Goal: Obtain resource: Obtain resource

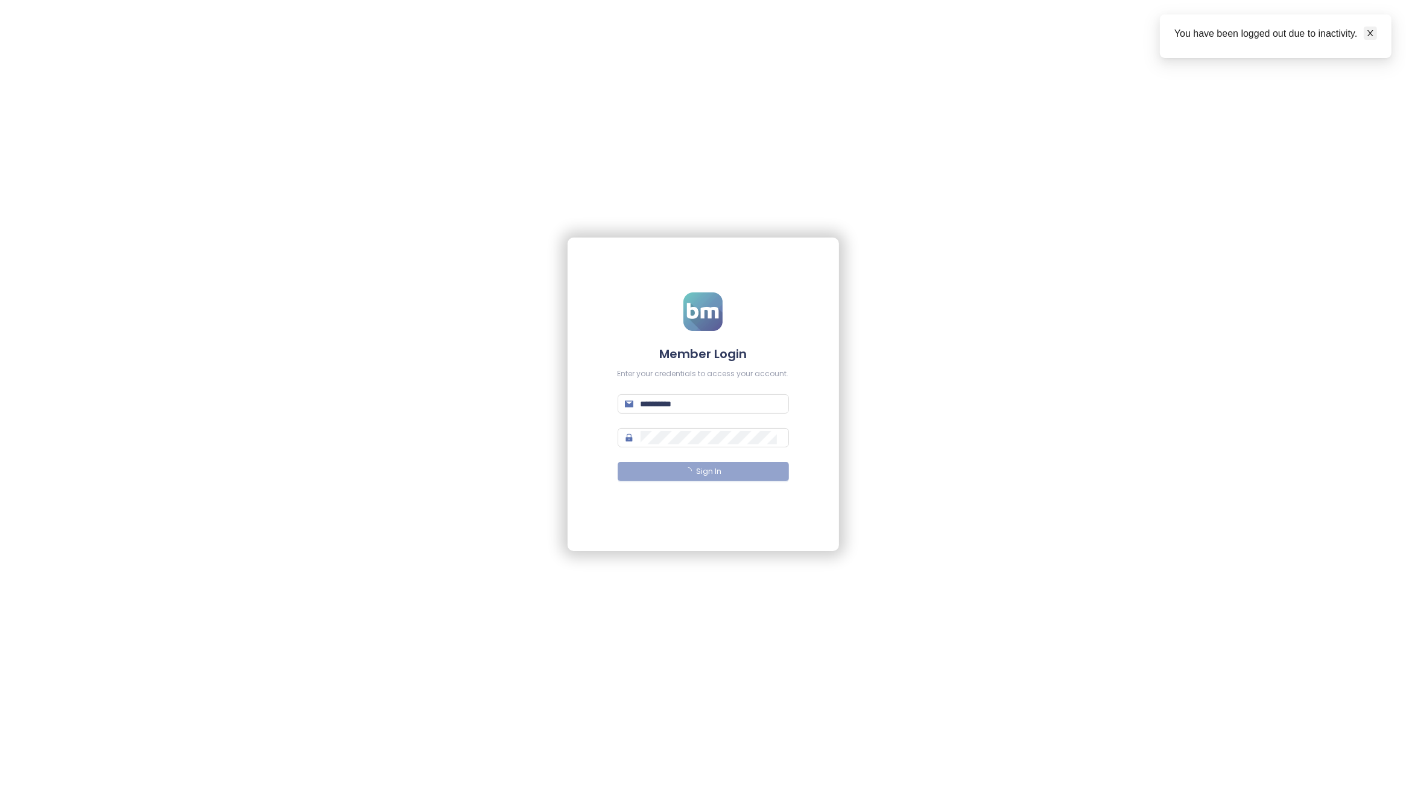
click at [1372, 34] on icon "close" at bounding box center [1370, 33] width 8 height 8
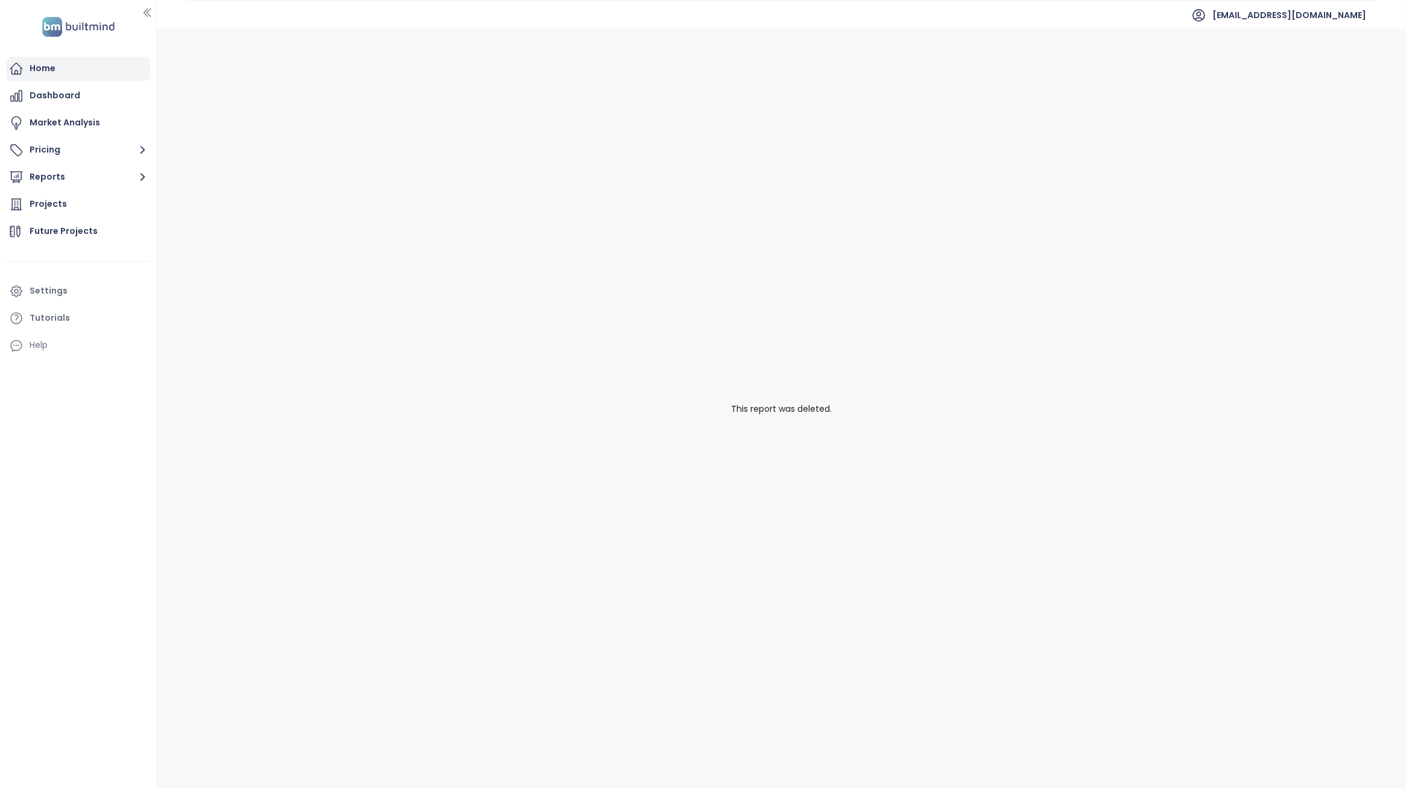
click at [64, 77] on div "Home" at bounding box center [78, 69] width 144 height 24
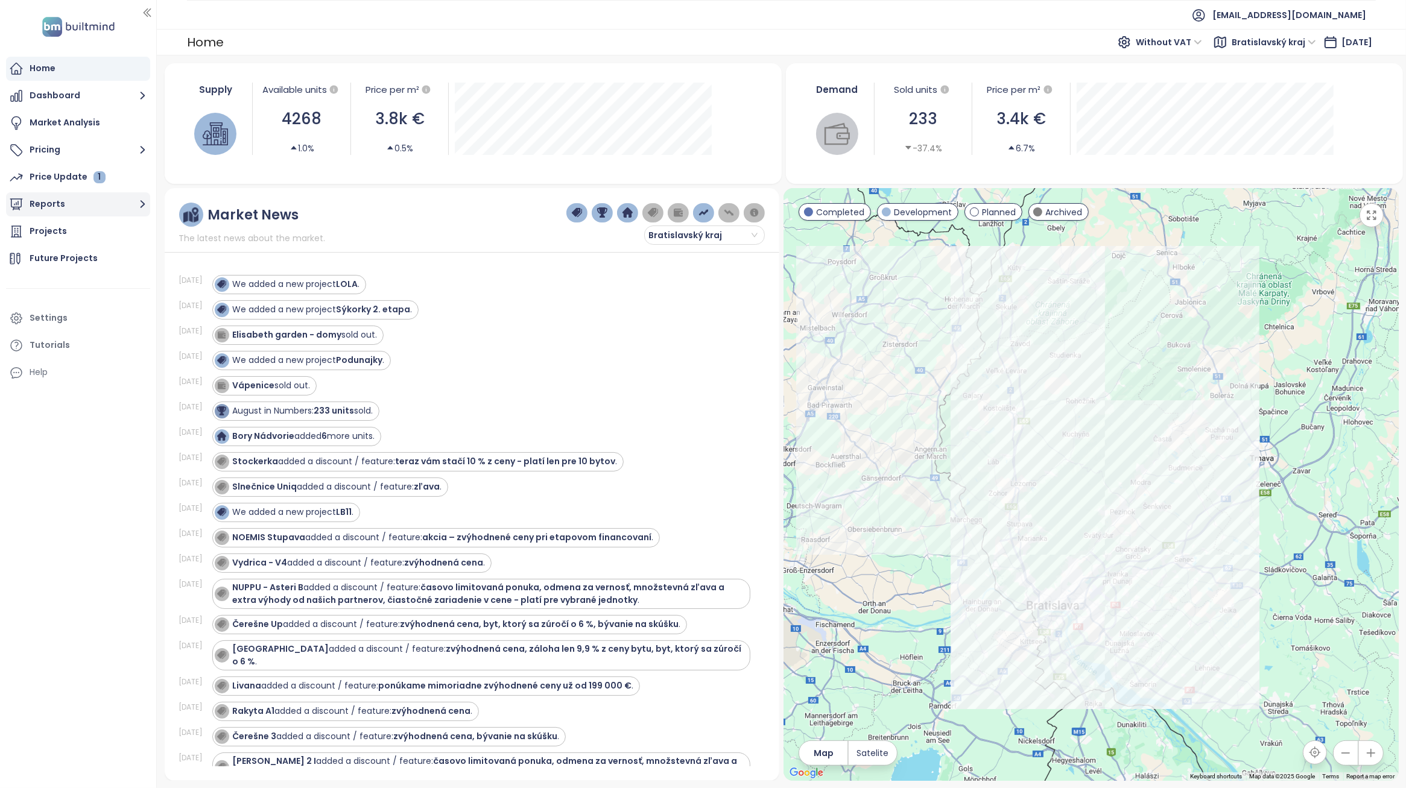
click at [92, 203] on button "Reports" at bounding box center [78, 204] width 144 height 24
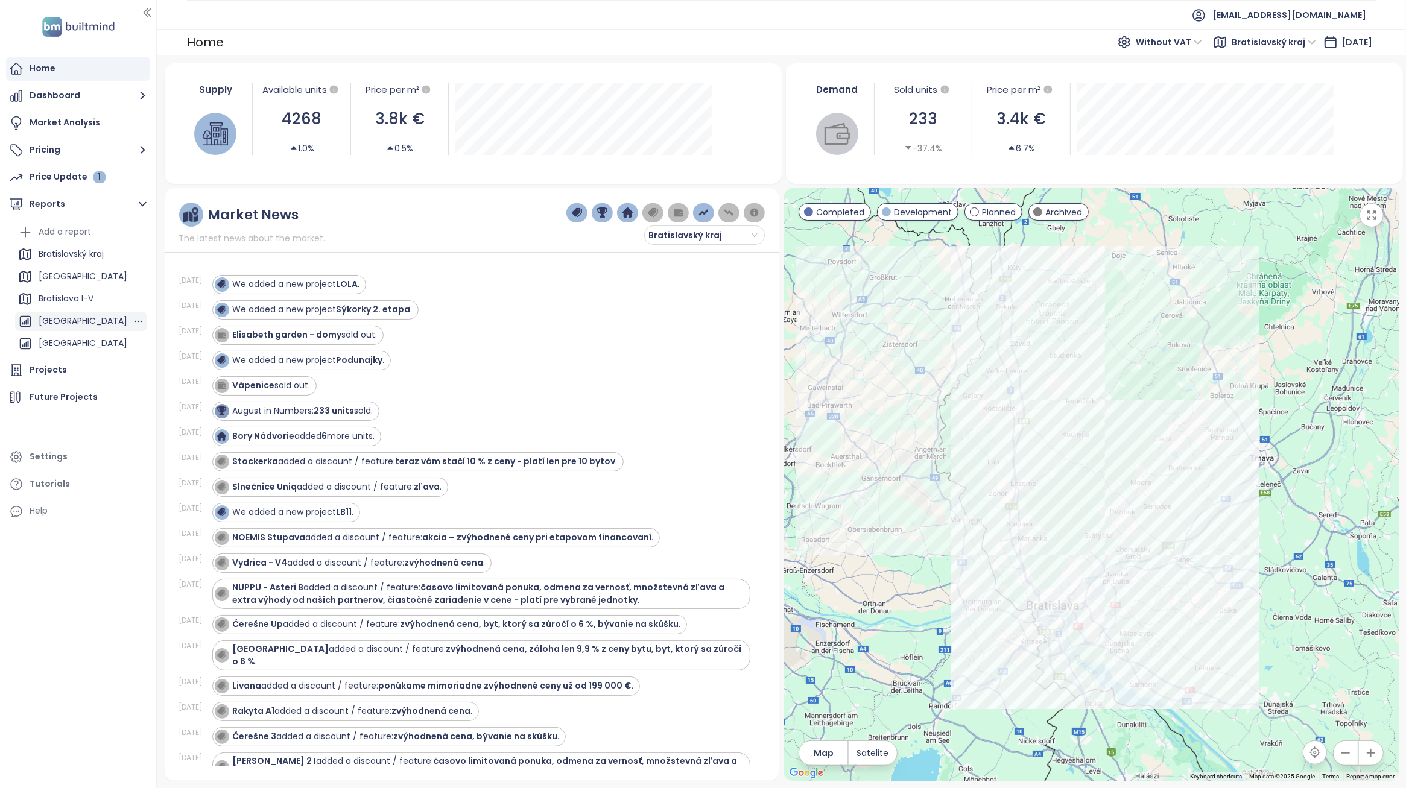
click at [90, 321] on div "[GEOGRAPHIC_DATA]" at bounding box center [83, 321] width 89 height 15
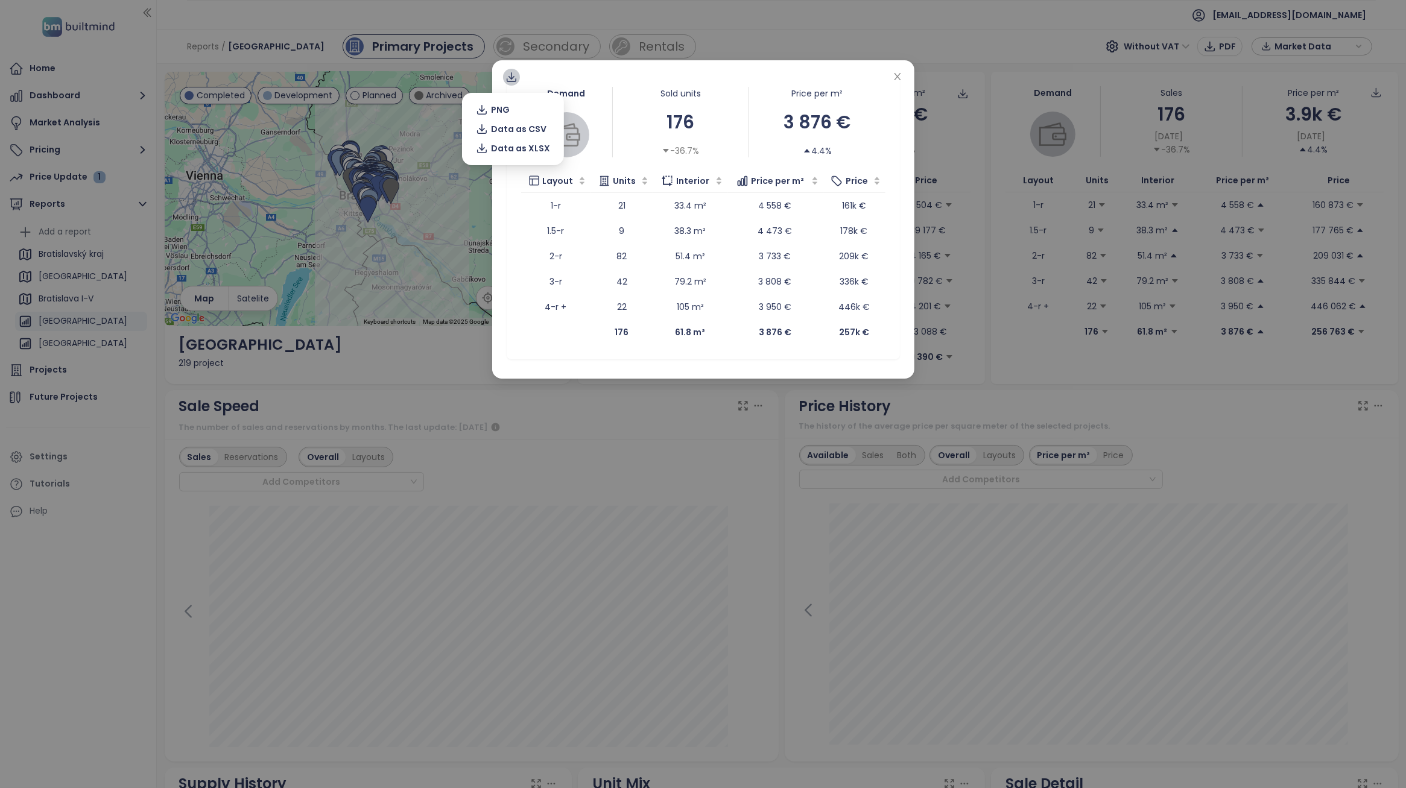
click at [514, 78] on icon at bounding box center [511, 77] width 12 height 12
click at [528, 148] on span "Data as XLSX" at bounding box center [520, 148] width 59 height 13
click at [995, 16] on div "Demand Sold units 176 -36.7% Price per m² 3 876 € 4.4% Layout Units Interior Pr…" at bounding box center [703, 394] width 1406 height 788
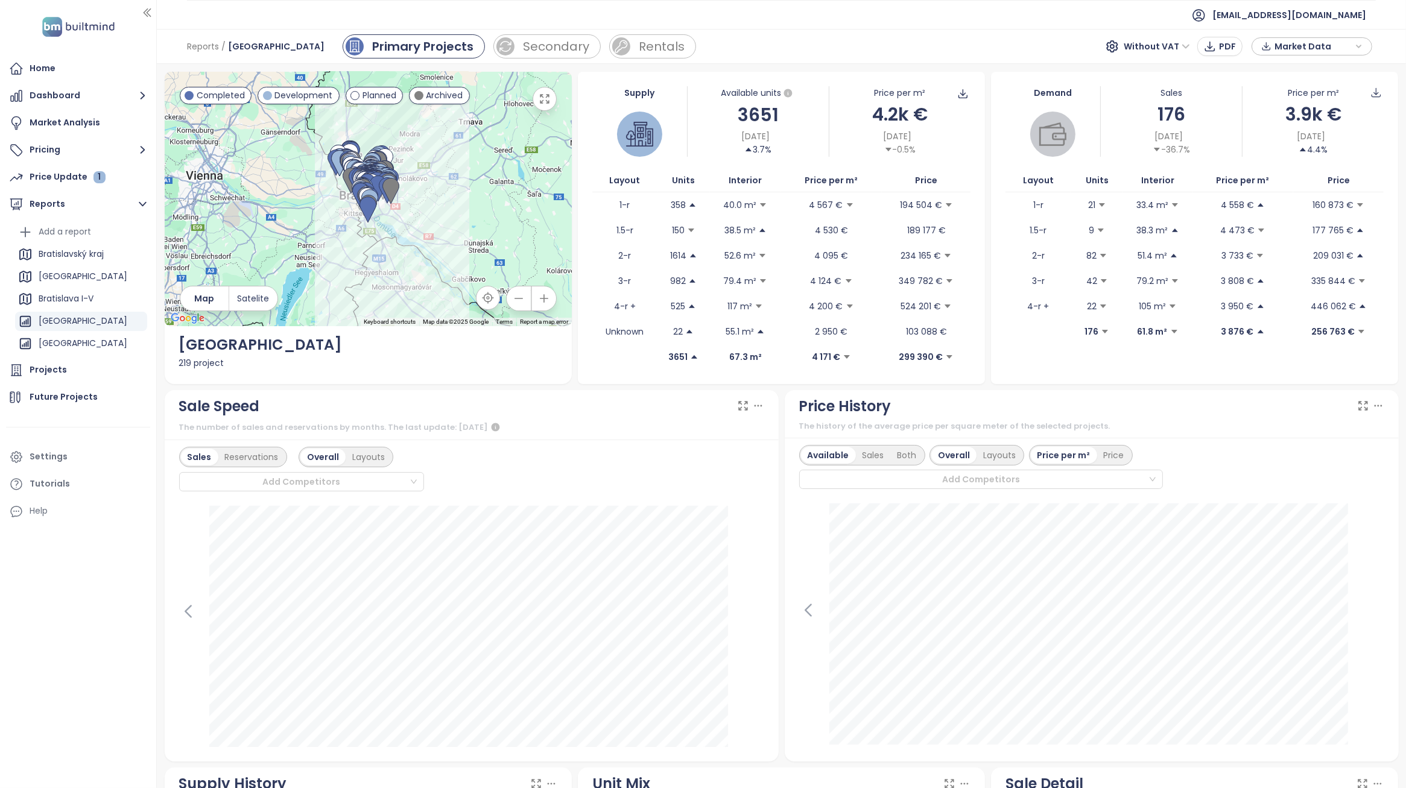
click at [1122, 41] on div "Without VAT" at bounding box center [1158, 46] width 78 height 19
click at [1164, 61] on div "With VAT" at bounding box center [1160, 70] width 71 height 19
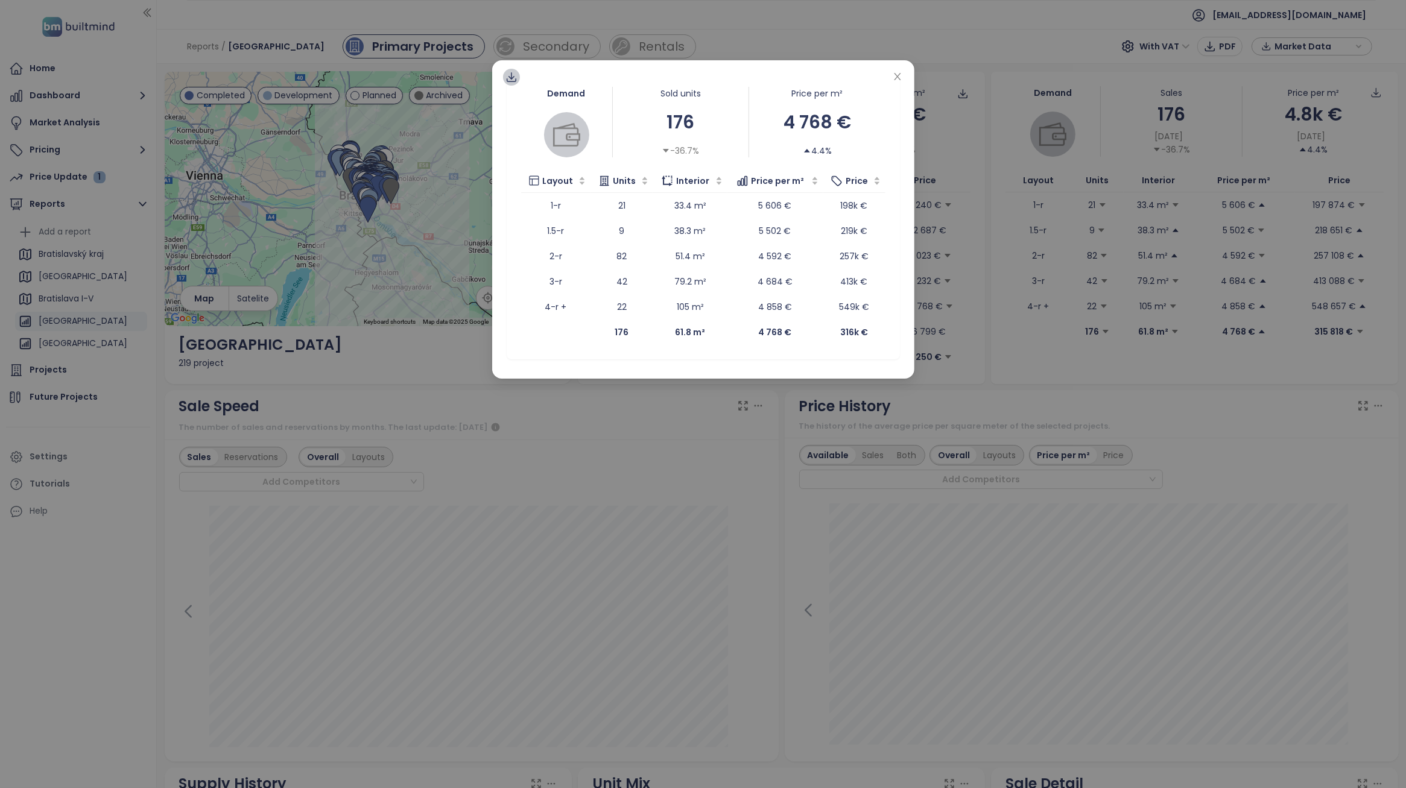
click at [504, 76] on div at bounding box center [511, 77] width 17 height 17
click at [507, 75] on icon at bounding box center [511, 77] width 12 height 12
click at [520, 145] on span "Data as XLSX" at bounding box center [520, 148] width 59 height 13
click at [899, 80] on icon "close" at bounding box center [897, 77] width 10 height 10
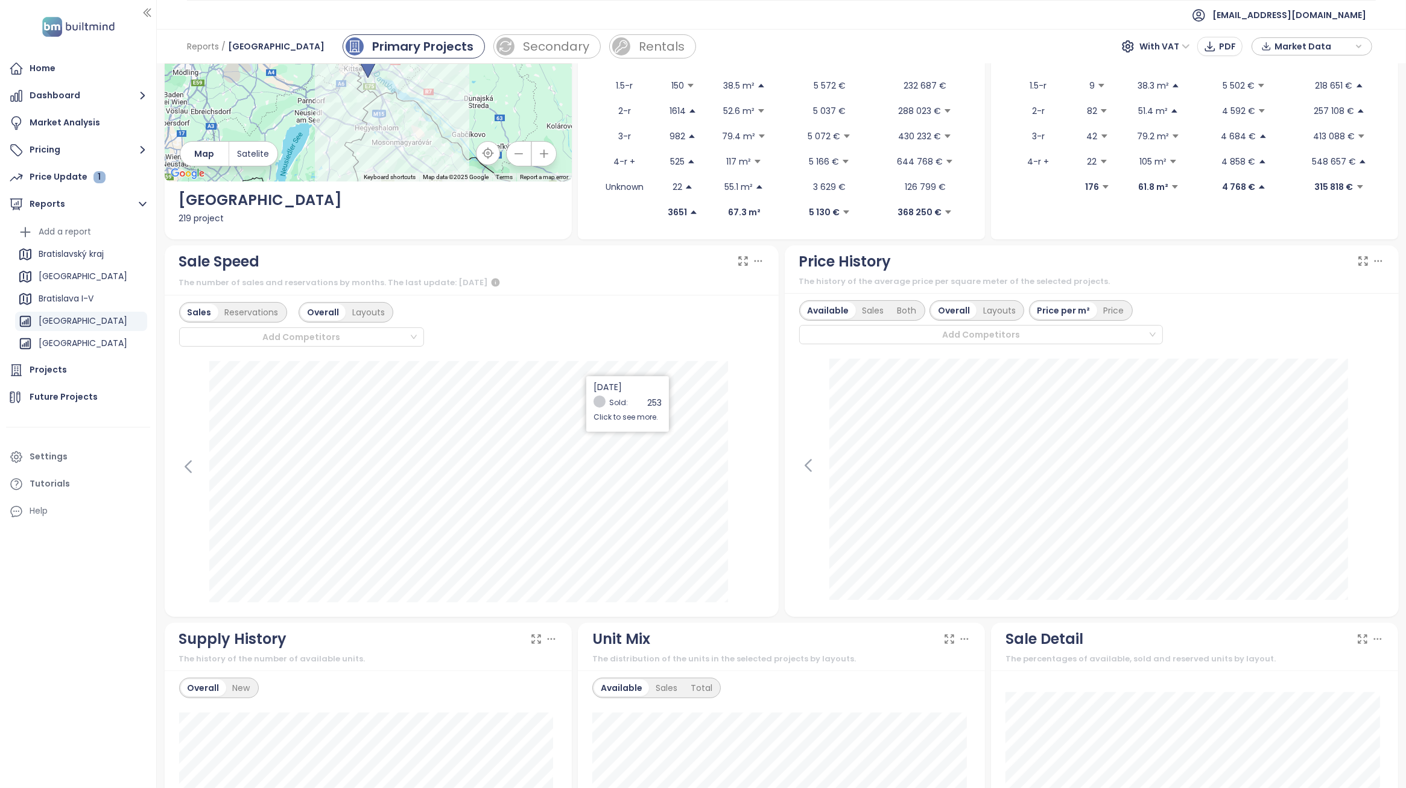
scroll to position [151, 0]
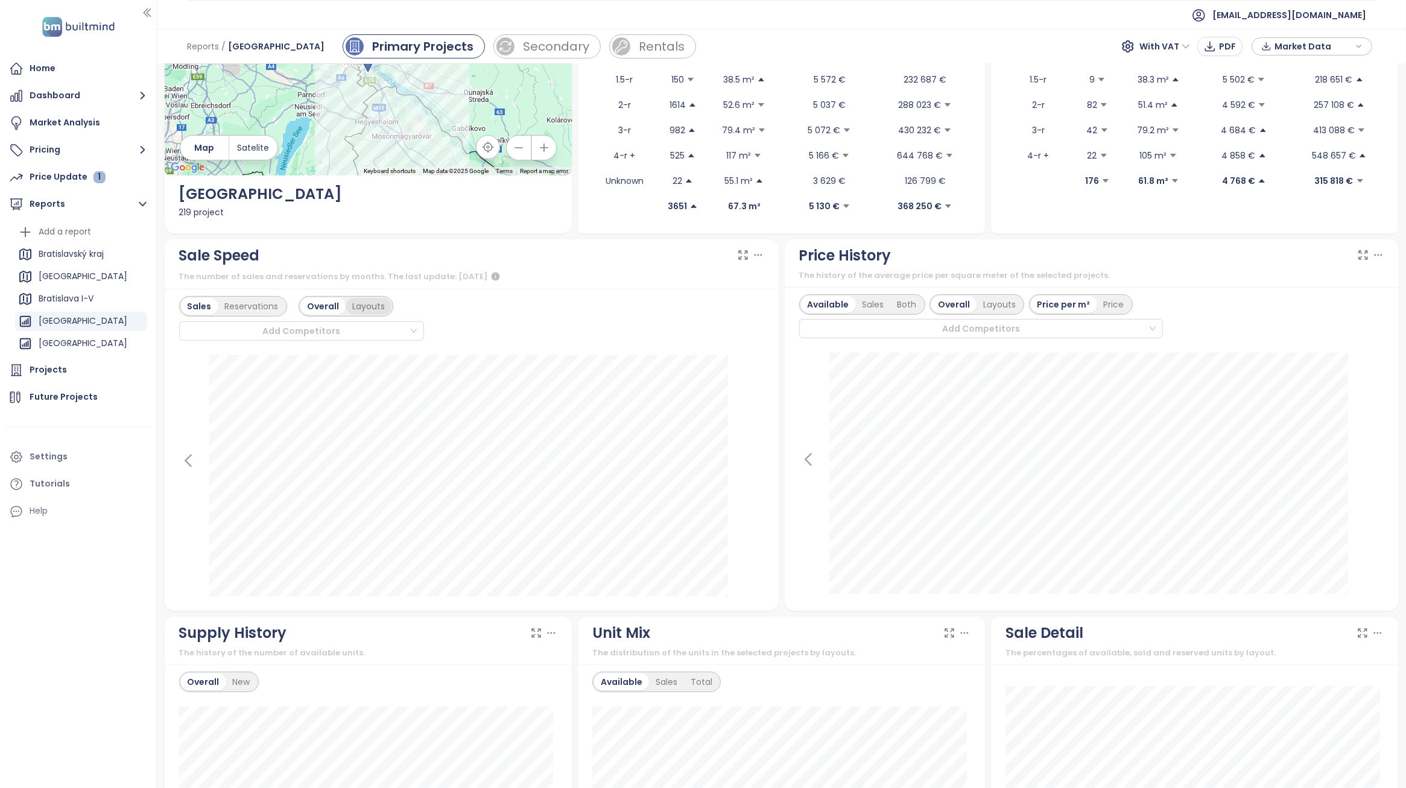
click at [372, 308] on div "Layouts" at bounding box center [369, 306] width 46 height 17
click at [61, 461] on div "Settings" at bounding box center [49, 456] width 38 height 15
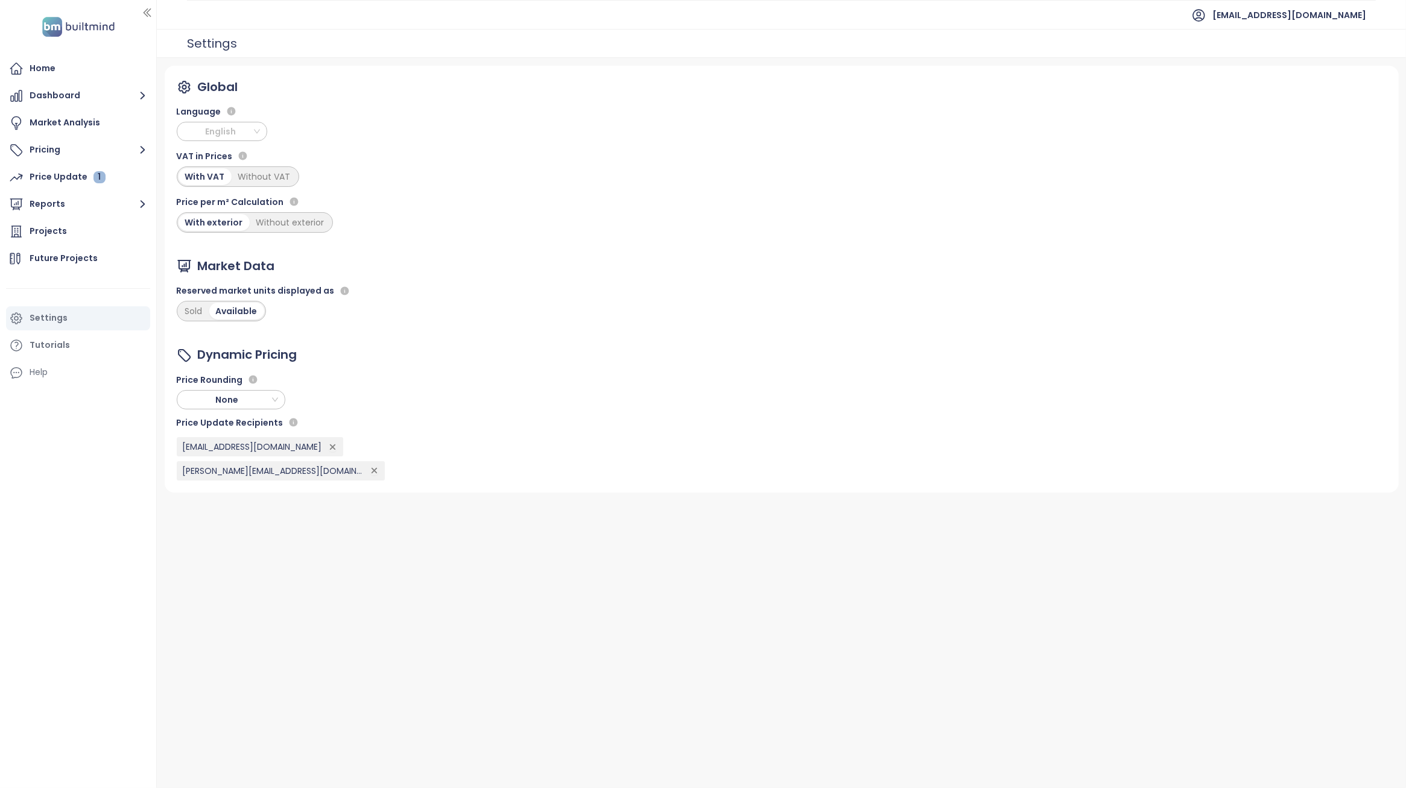
click at [222, 128] on span "English" at bounding box center [223, 131] width 84 height 18
click at [230, 287] on div "Slovak" at bounding box center [221, 290] width 71 height 13
click at [85, 202] on button "Reporty" at bounding box center [78, 204] width 144 height 24
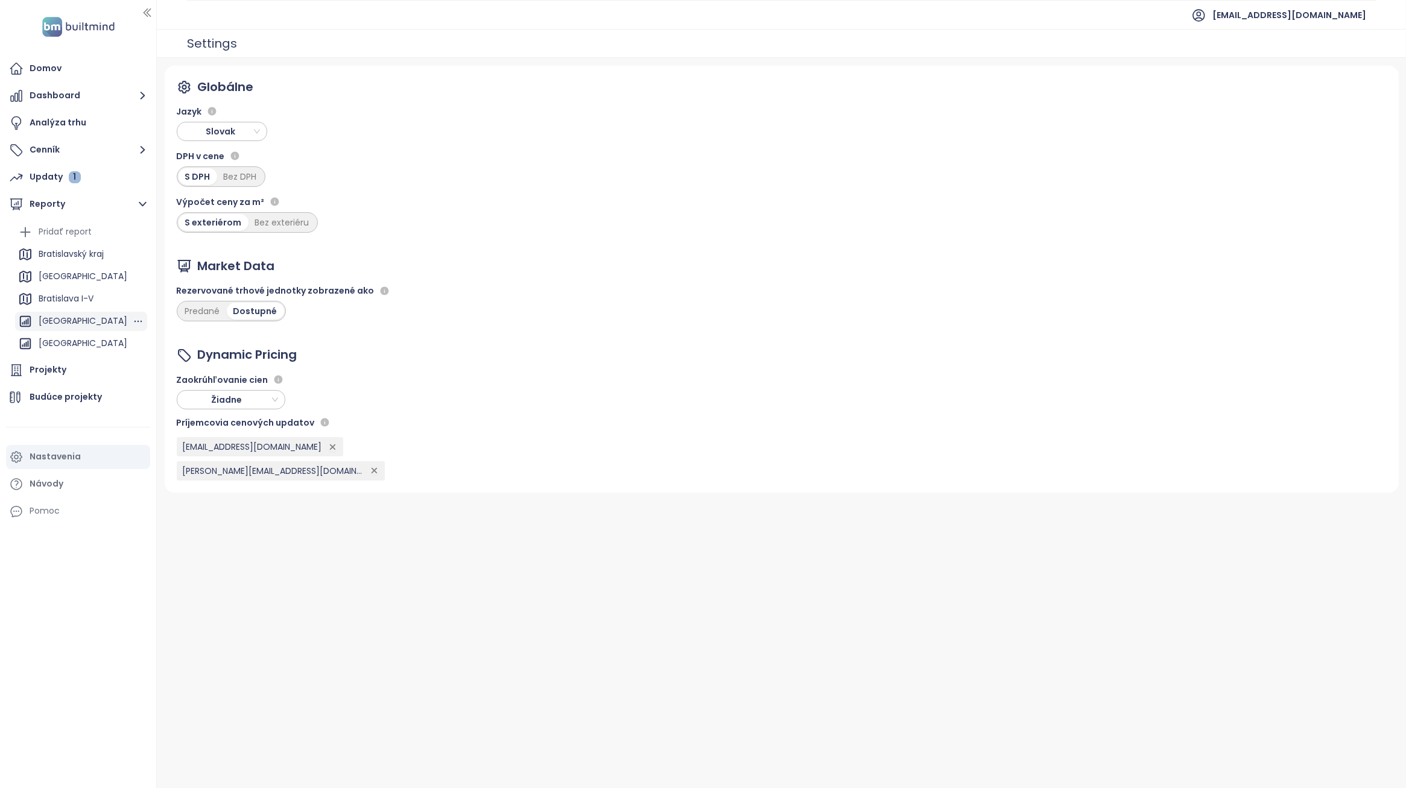
click at [67, 315] on div "[GEOGRAPHIC_DATA]" at bounding box center [83, 321] width 89 height 15
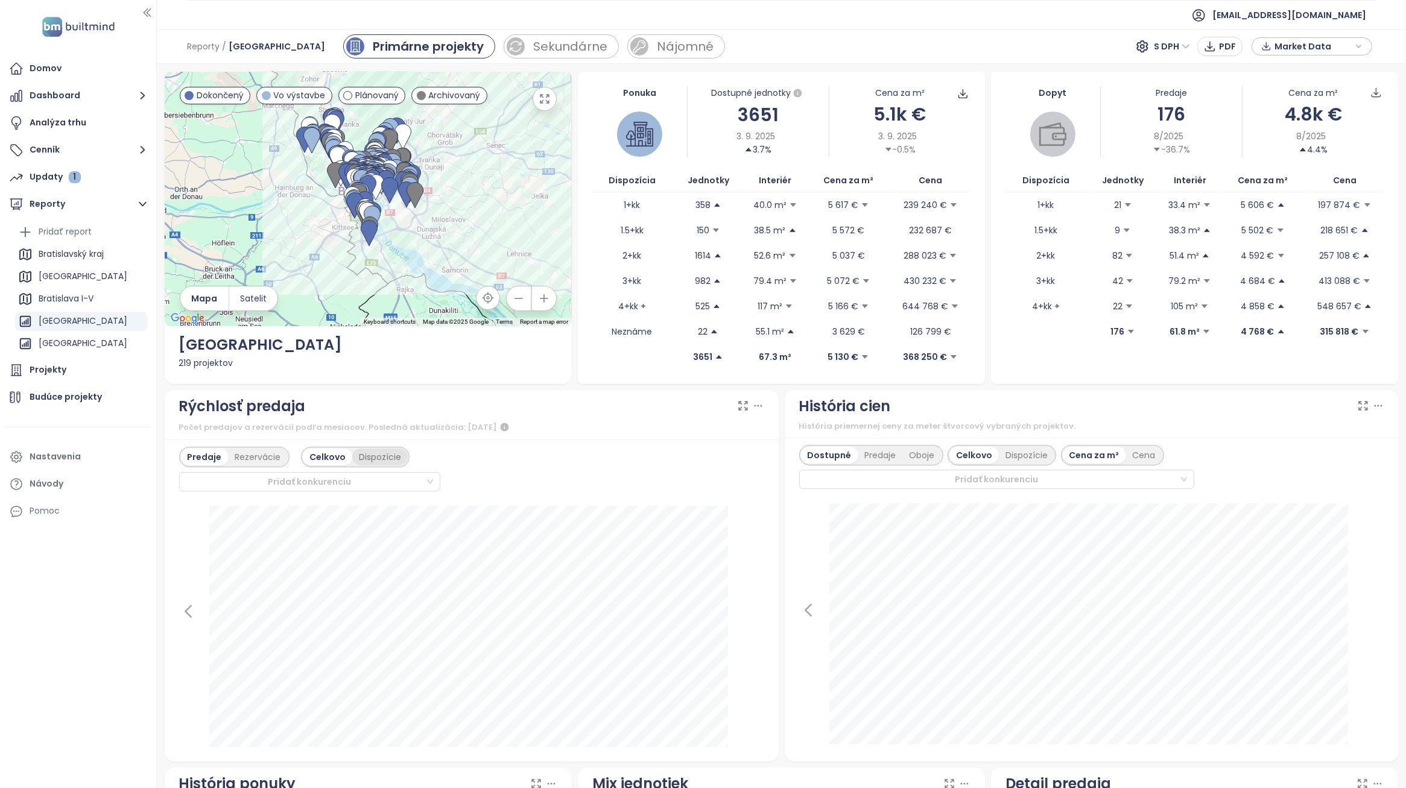
click at [387, 449] on div "Dispozície" at bounding box center [379, 457] width 55 height 17
click at [774, 689] on div "Rýchlosť predaja Počet predajov a rezervácií podľa mesiacov. Posledná aktualizá…" at bounding box center [472, 575] width 620 height 370
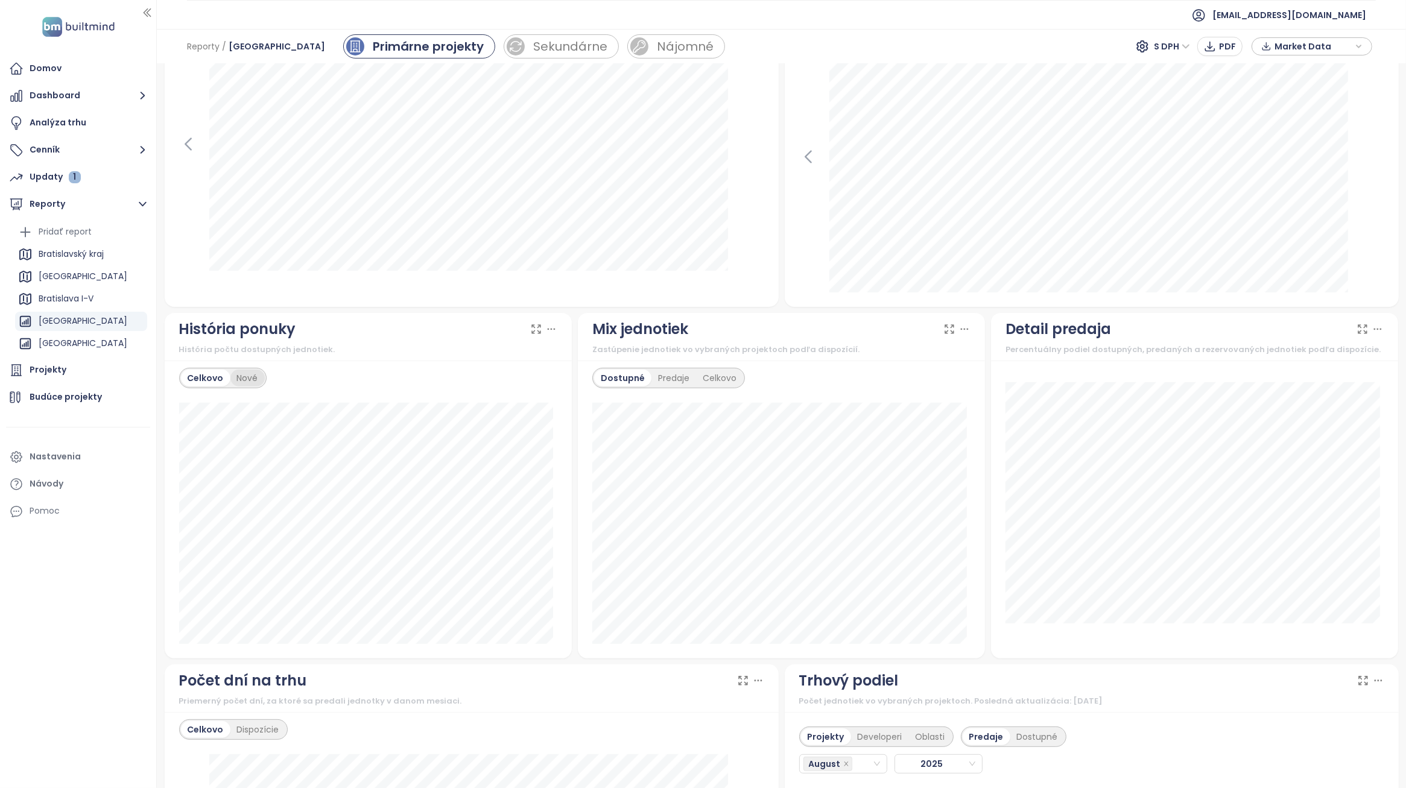
click at [247, 375] on div "Nové" at bounding box center [247, 378] width 34 height 17
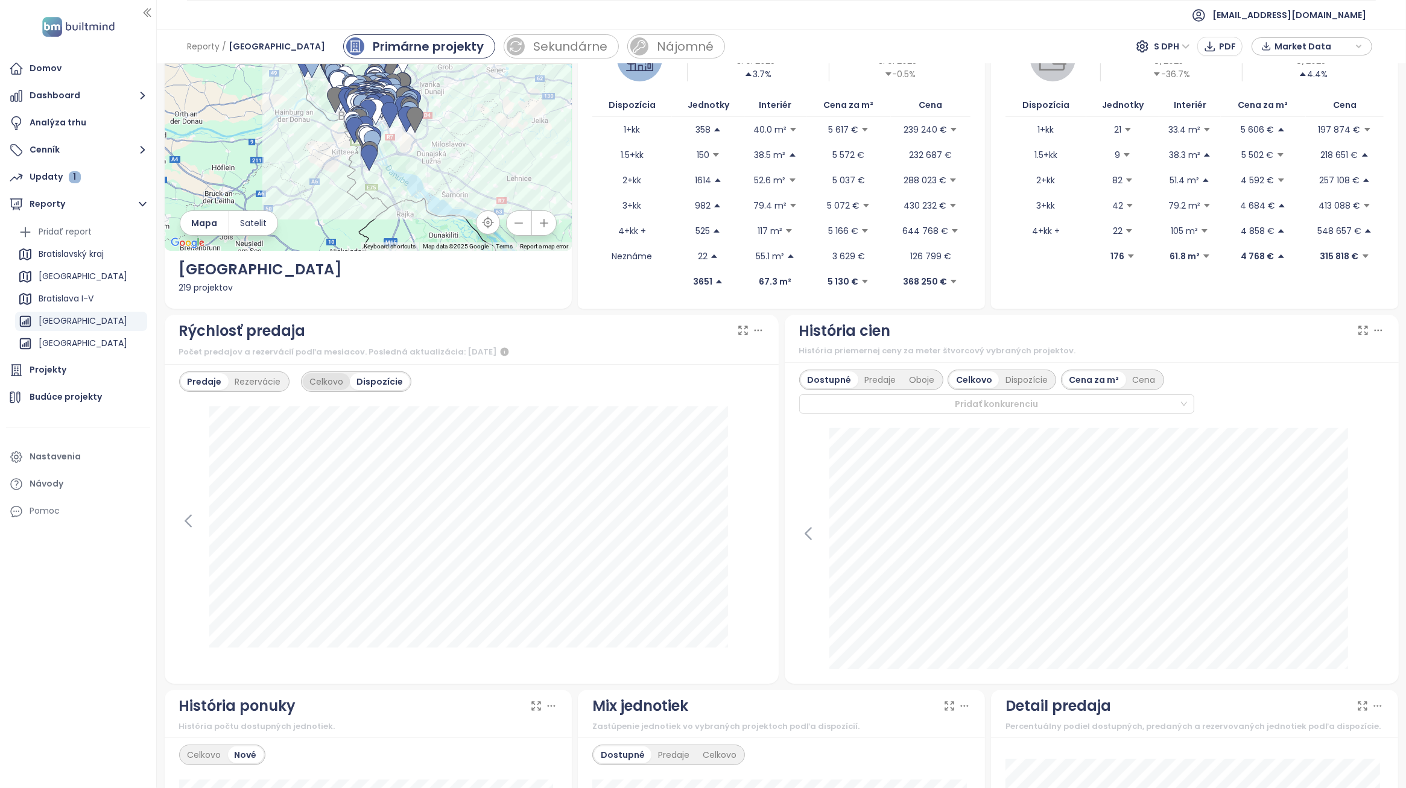
click at [321, 381] on div "Celkovo" at bounding box center [326, 381] width 47 height 17
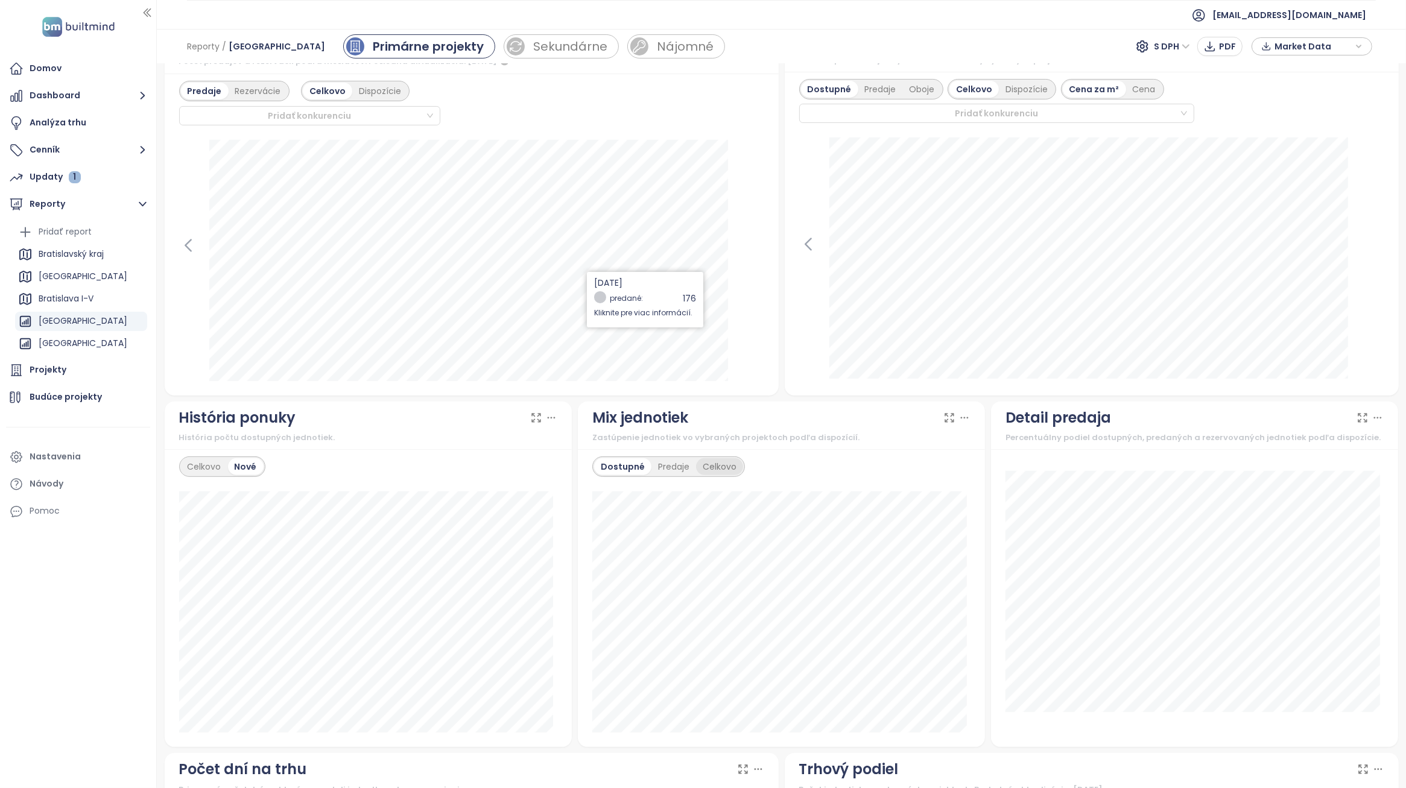
scroll to position [377, 0]
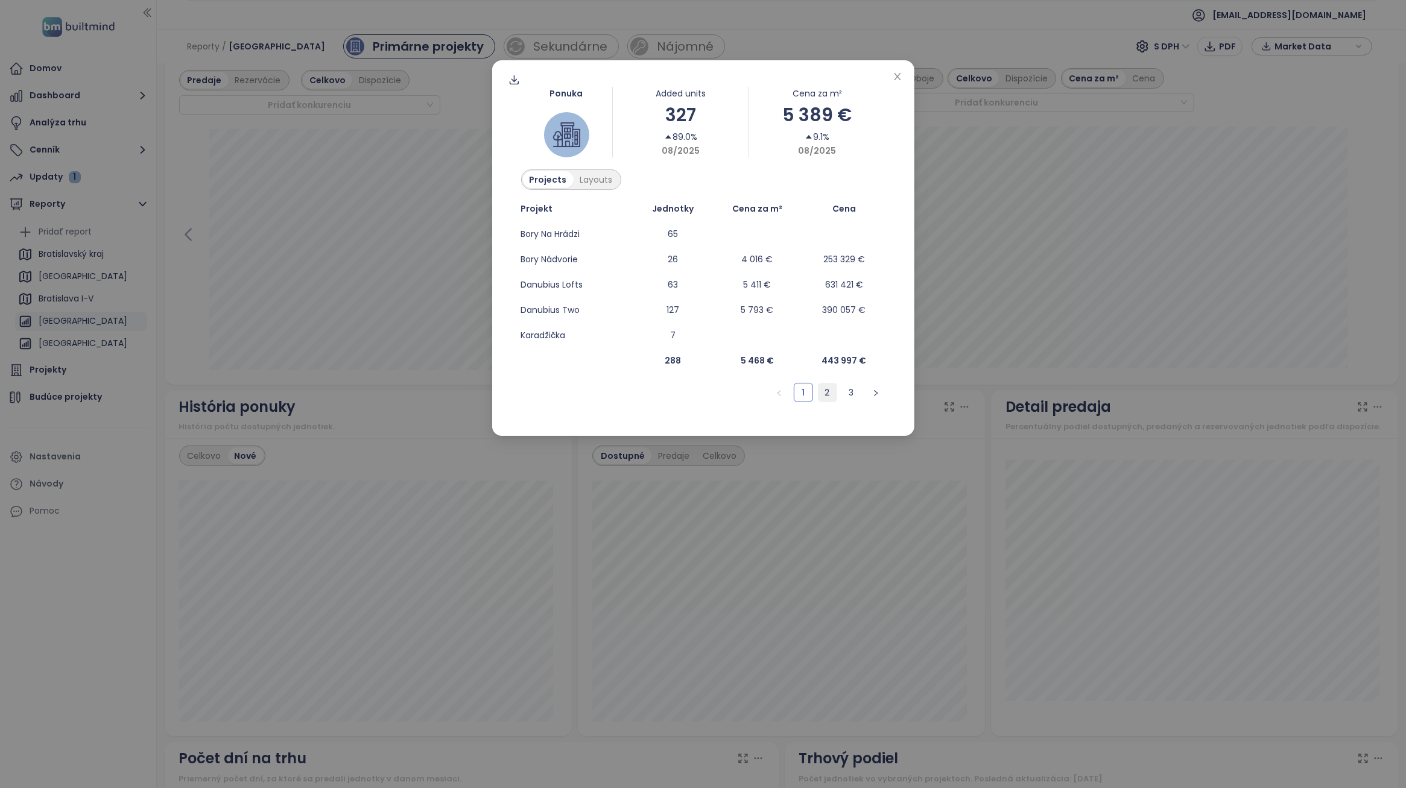
click at [828, 391] on link "2" at bounding box center [827, 393] width 18 height 18
click at [856, 391] on link "3" at bounding box center [851, 393] width 18 height 18
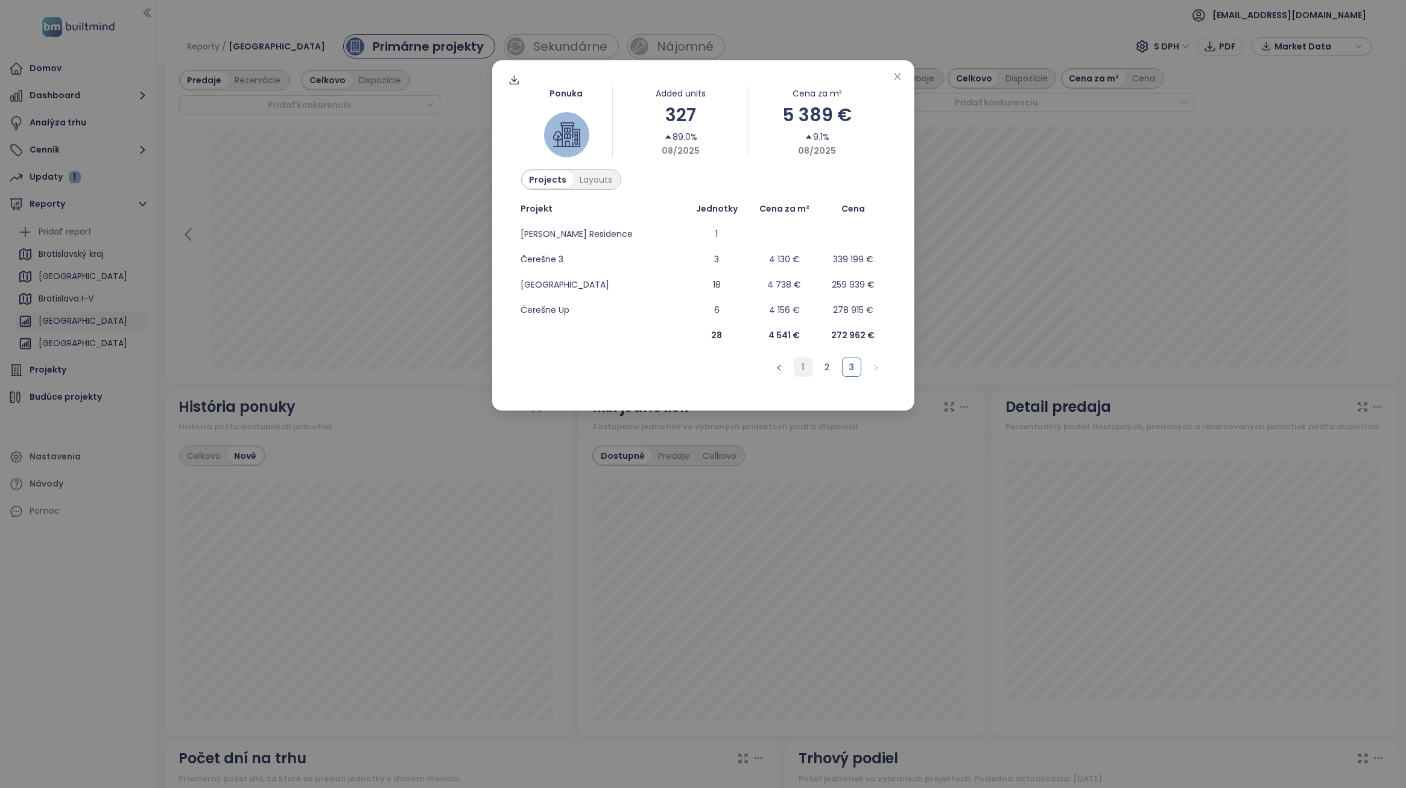
click at [803, 363] on link "1" at bounding box center [803, 367] width 18 height 18
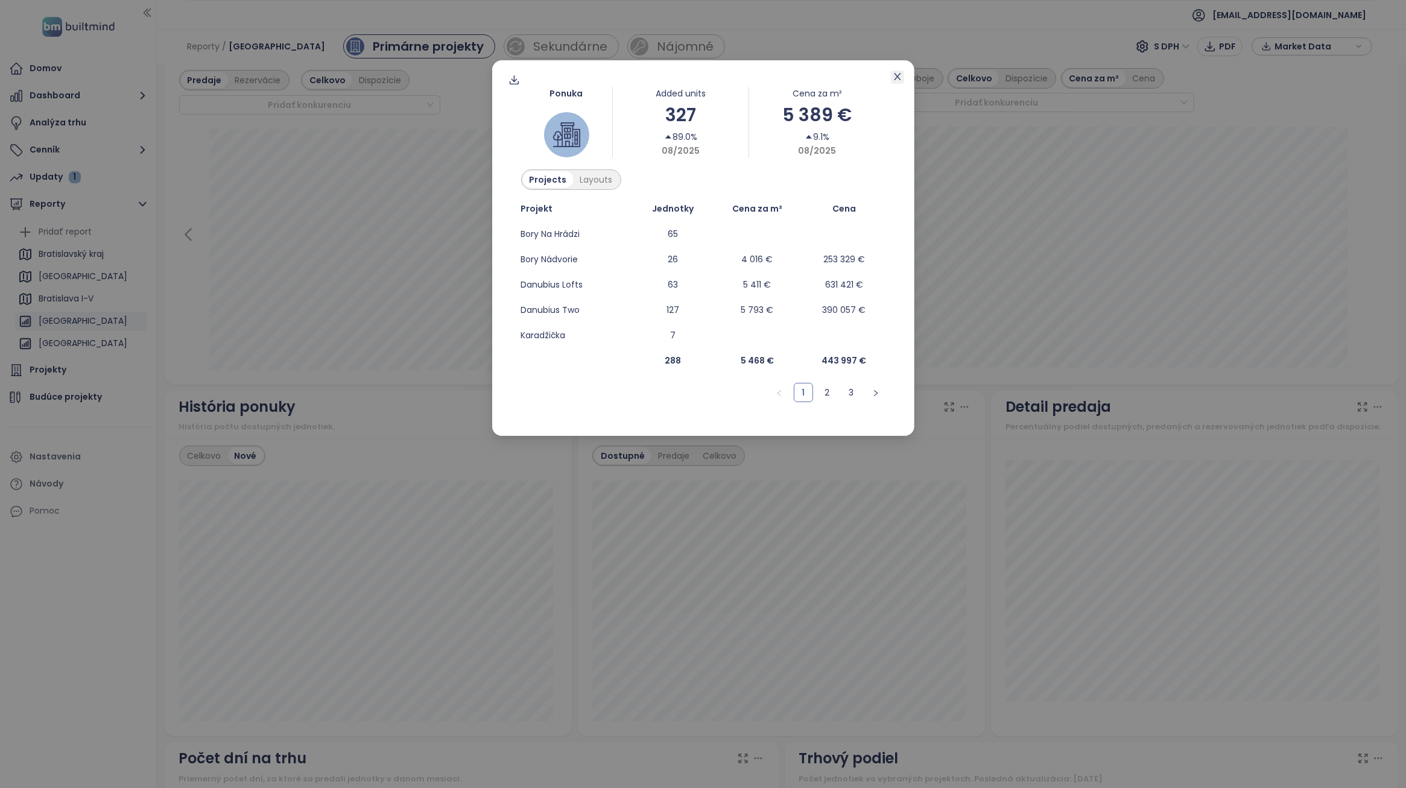
click at [892, 74] on icon "close" at bounding box center [897, 77] width 10 height 10
click at [902, 74] on span "Close" at bounding box center [897, 77] width 13 height 13
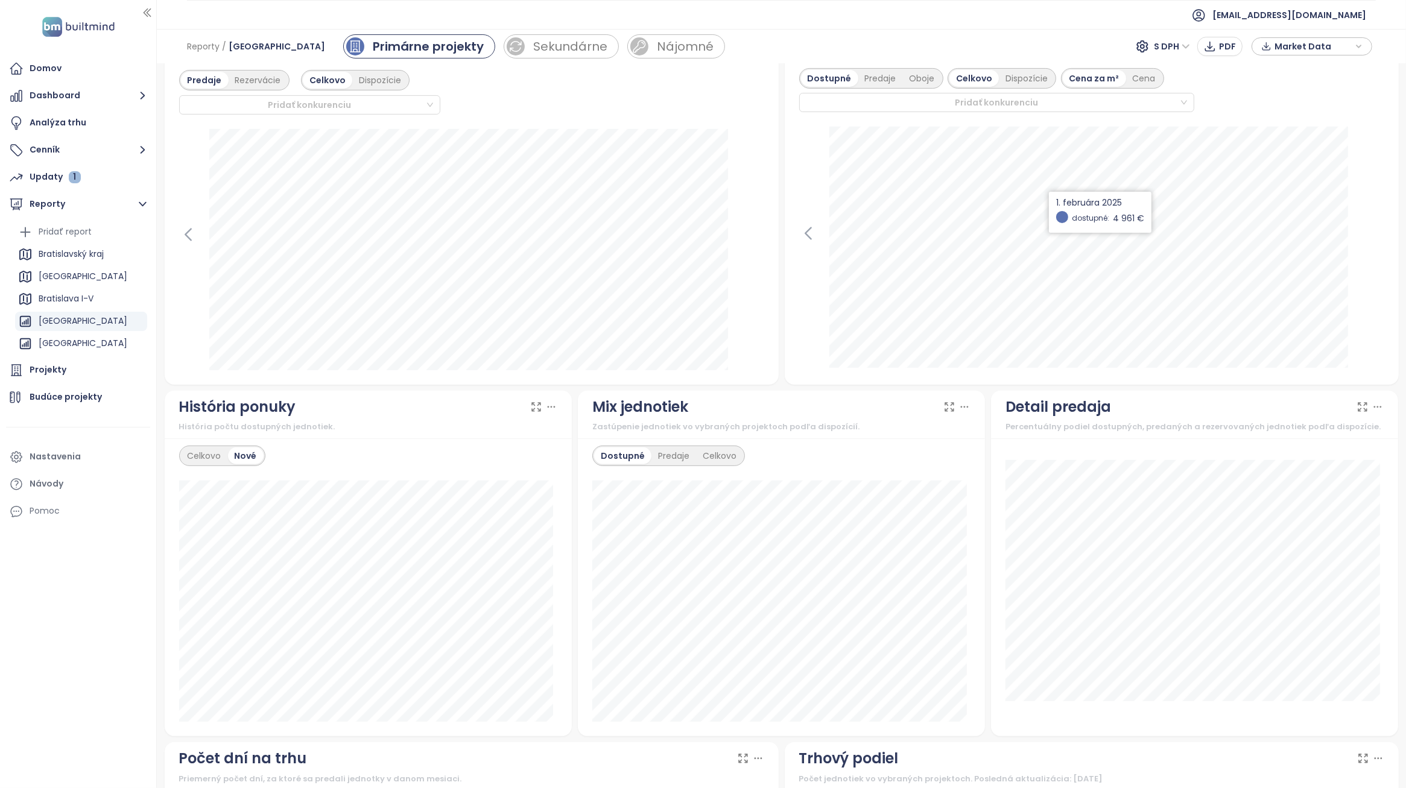
scroll to position [0, 0]
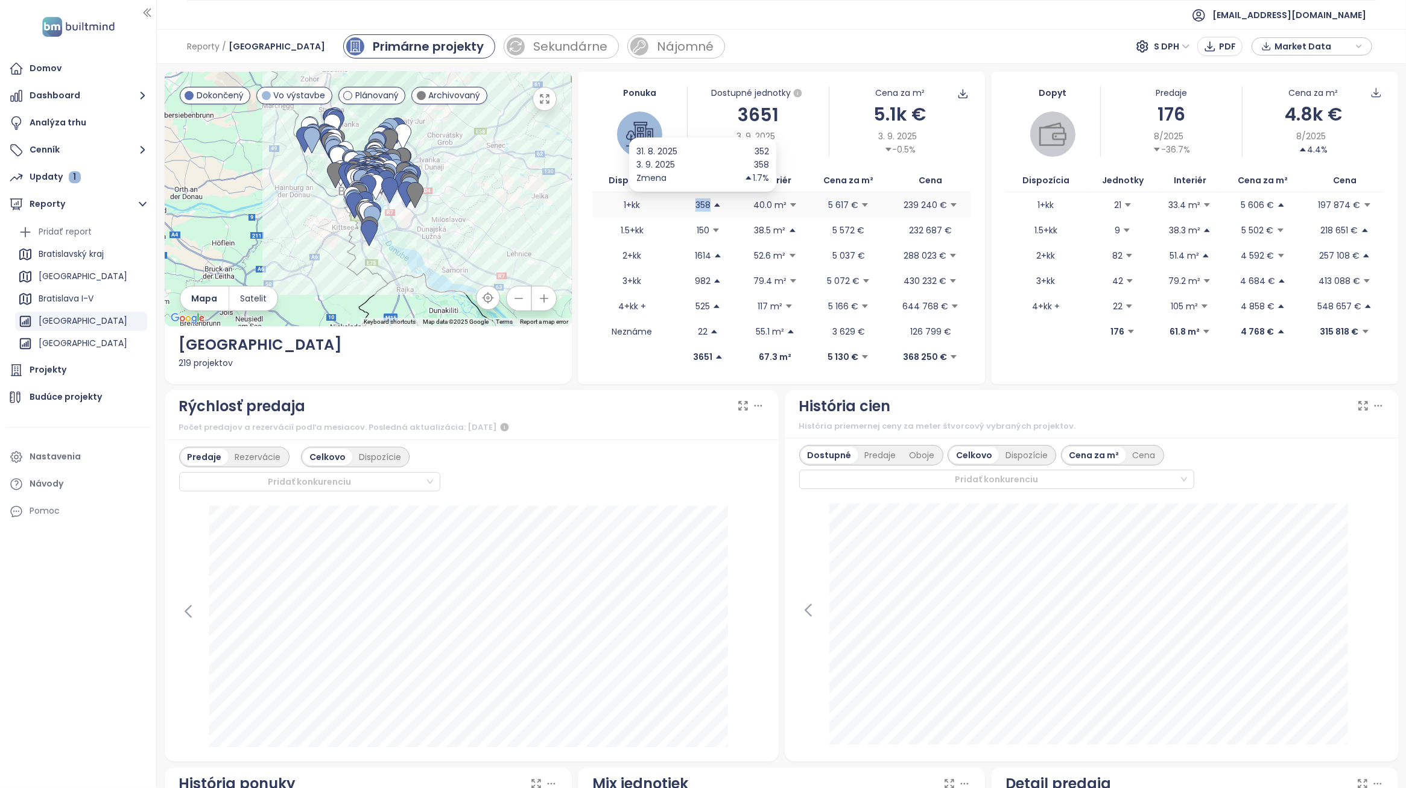
drag, startPoint x: 677, startPoint y: 198, endPoint x: 703, endPoint y: 209, distance: 28.3
click at [703, 209] on span "358" at bounding box center [708, 204] width 72 height 13
copy p "358"
drag, startPoint x: 687, startPoint y: 233, endPoint x: 701, endPoint y: 234, distance: 13.3
click at [701, 234] on span "150" at bounding box center [708, 230] width 72 height 13
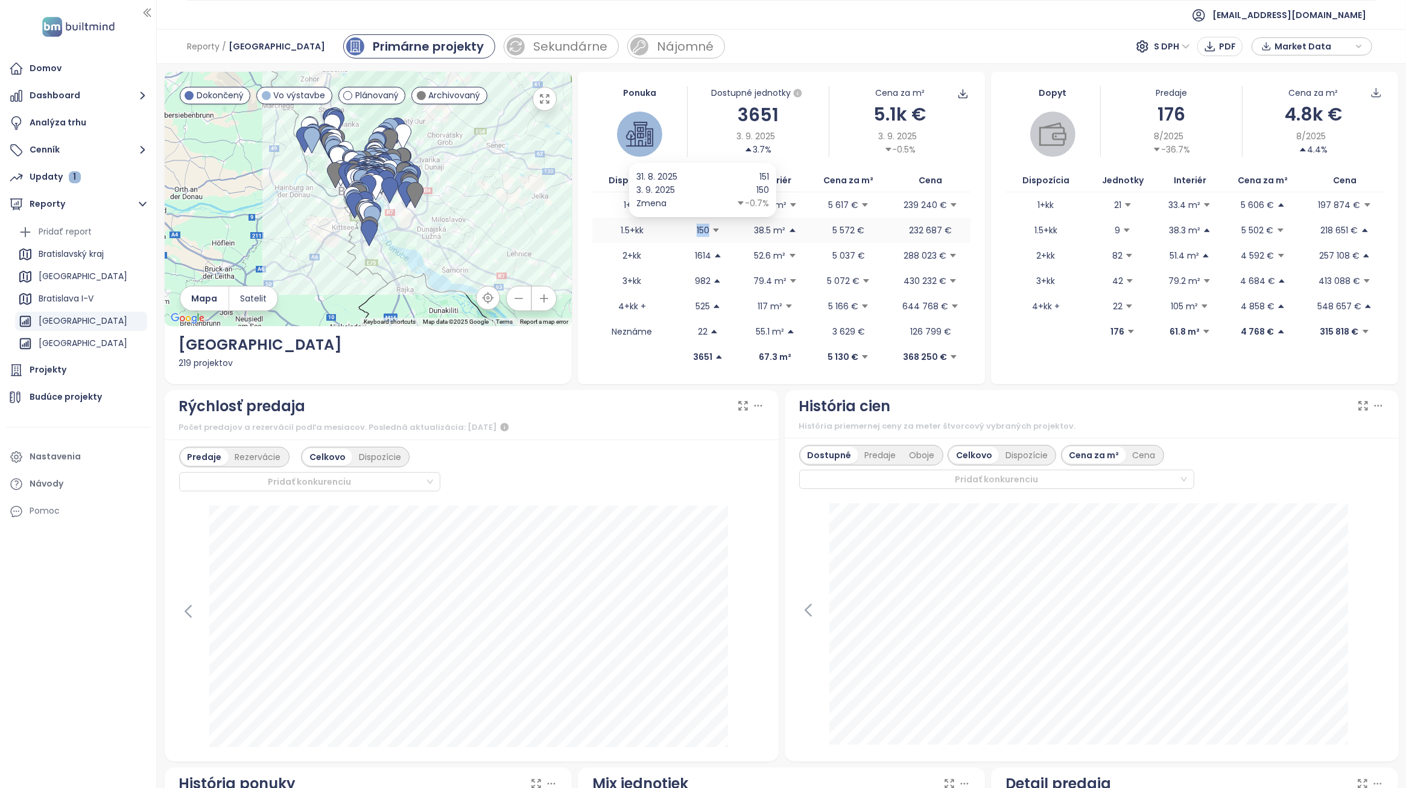
copy p "150"
drag, startPoint x: 688, startPoint y: 260, endPoint x: 702, endPoint y: 257, distance: 14.7
click at [702, 257] on p "1614" at bounding box center [703, 255] width 16 height 13
copy p "1614"
drag, startPoint x: 688, startPoint y: 285, endPoint x: 702, endPoint y: 284, distance: 14.5
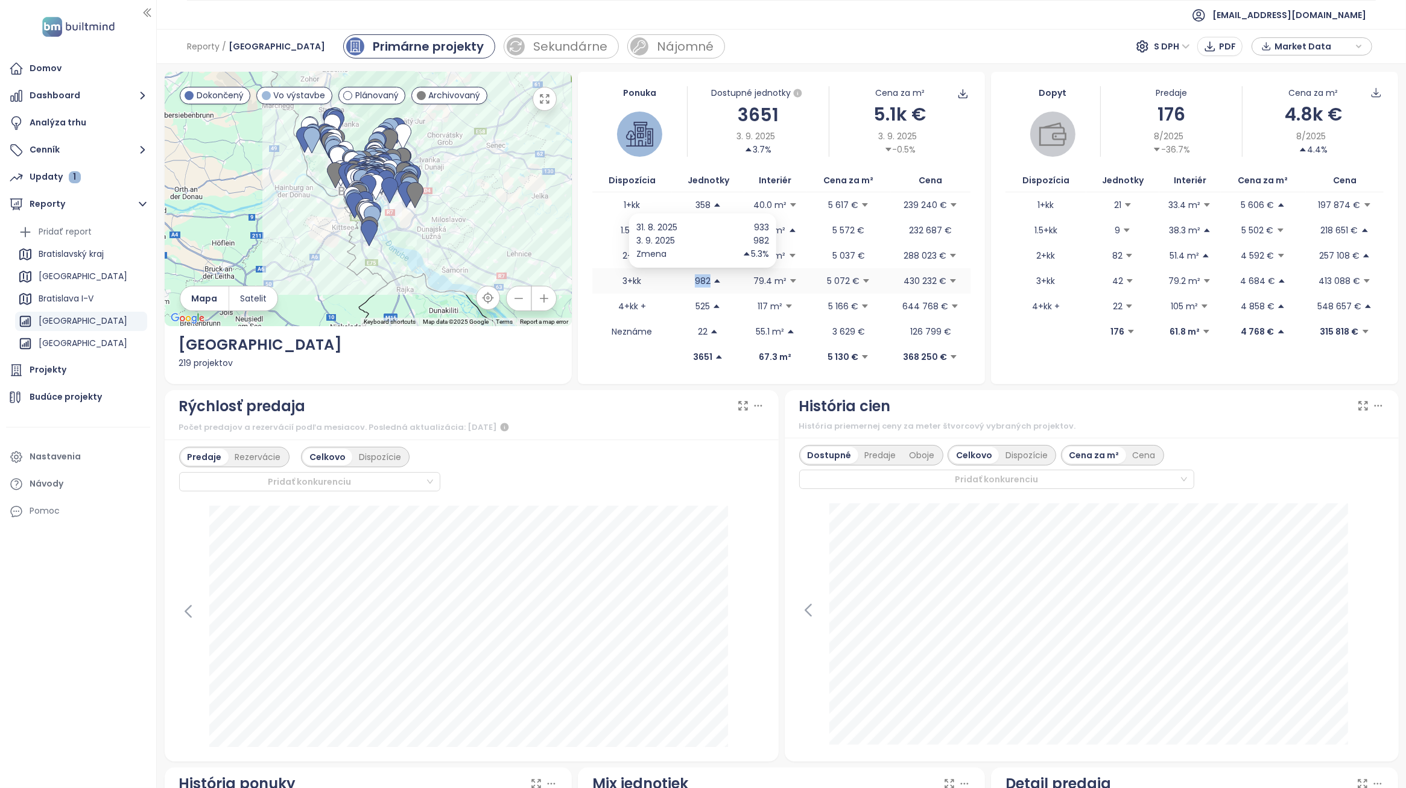
click at [702, 284] on span "982" at bounding box center [708, 280] width 72 height 13
copy p "982"
drag, startPoint x: 691, startPoint y: 306, endPoint x: 703, endPoint y: 306, distance: 12.1
click at [703, 306] on p "525" at bounding box center [702, 306] width 14 height 13
copy p "525"
